Goal: Information Seeking & Learning: Learn about a topic

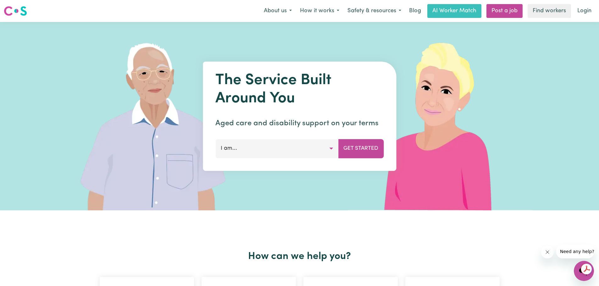
click at [286, 150] on button "I am..." at bounding box center [276, 148] width 123 height 19
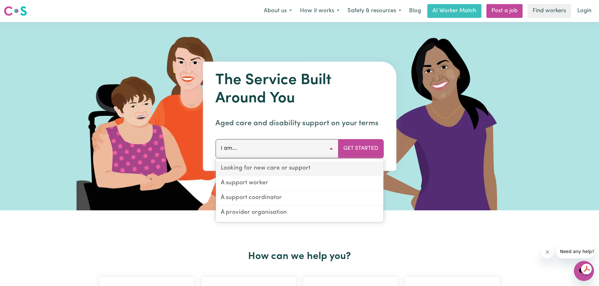
click at [293, 170] on link "Looking for new care or support" at bounding box center [300, 169] width 168 height 15
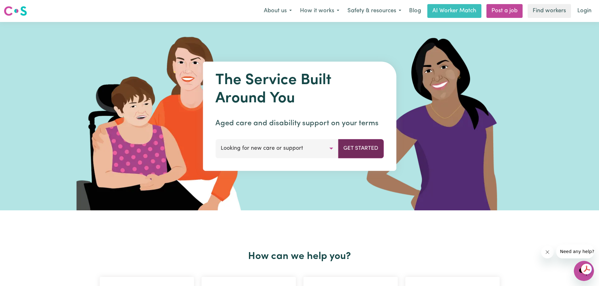
click at [367, 148] on button "Get Started" at bounding box center [361, 148] width 46 height 19
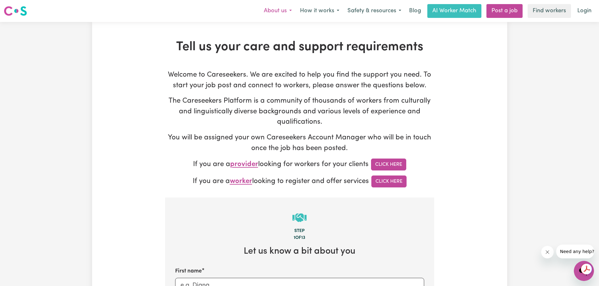
click at [280, 11] on button "About us" at bounding box center [278, 10] width 36 height 13
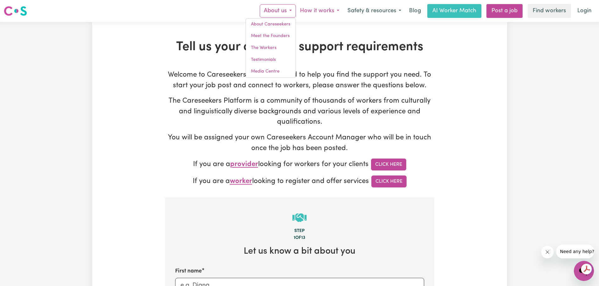
click at [320, 12] on button "How it works" at bounding box center [319, 10] width 47 height 13
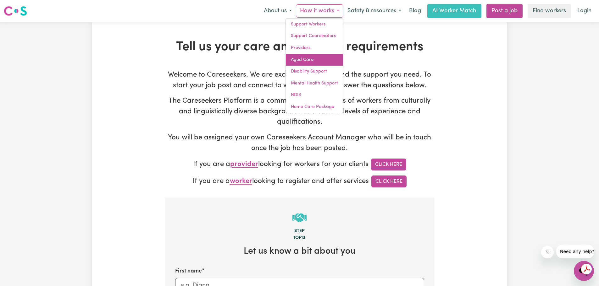
click at [305, 60] on link "Aged Care" at bounding box center [314, 60] width 57 height 12
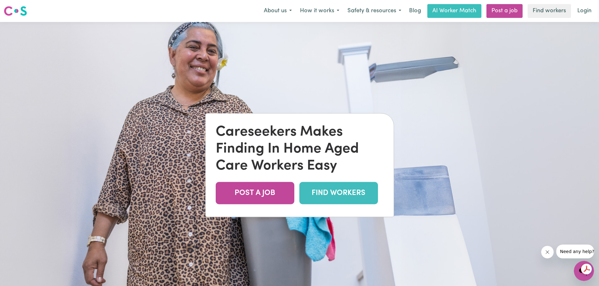
click at [325, 195] on link "FIND WORKERS" at bounding box center [338, 193] width 79 height 22
